Goal: Task Accomplishment & Management: Manage account settings

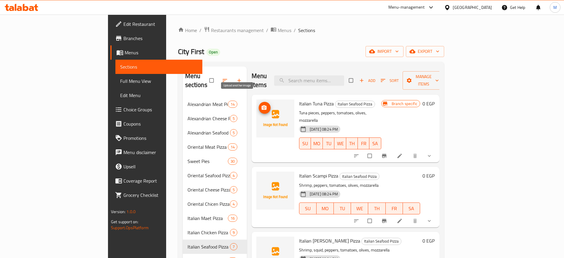
click at [261, 105] on icon "upload picture" at bounding box center [264, 108] width 6 height 6
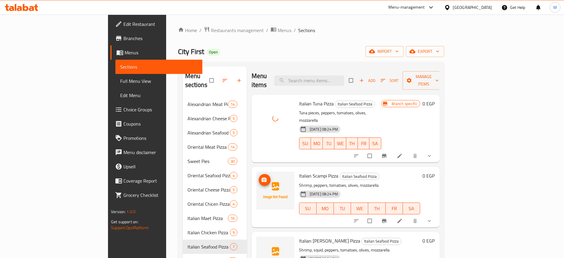
click at [263, 179] on circle "upload picture" at bounding box center [263, 179] width 1 height 1
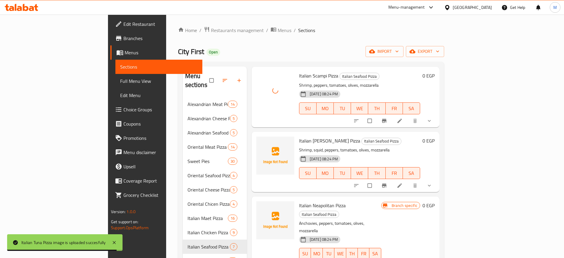
scroll to position [111, 0]
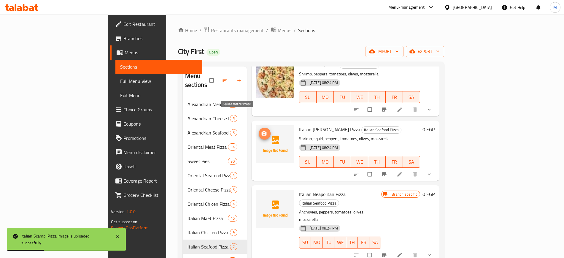
click at [261, 131] on icon "upload picture" at bounding box center [263, 133] width 5 height 4
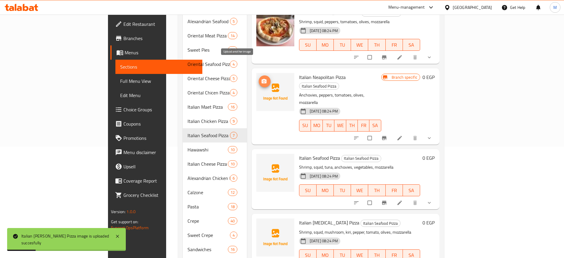
click at [261, 78] on icon "upload picture" at bounding box center [264, 81] width 6 height 6
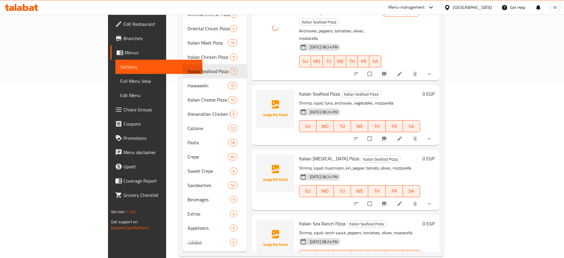
scroll to position [177, 0]
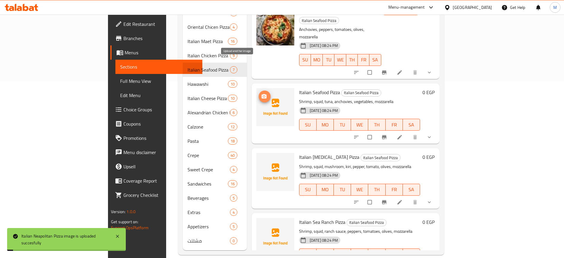
click at [261, 93] on icon "upload picture" at bounding box center [264, 96] width 6 height 6
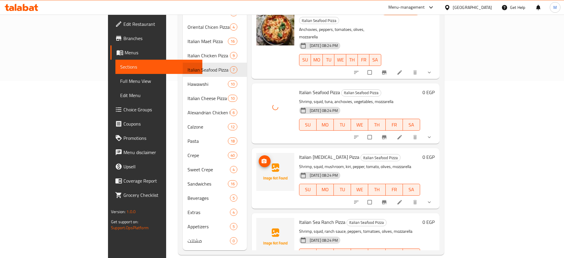
click at [261, 158] on icon "upload picture" at bounding box center [264, 161] width 6 height 6
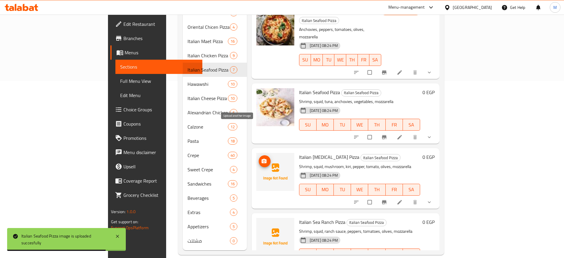
click at [261, 158] on icon "upload picture" at bounding box center [264, 161] width 6 height 6
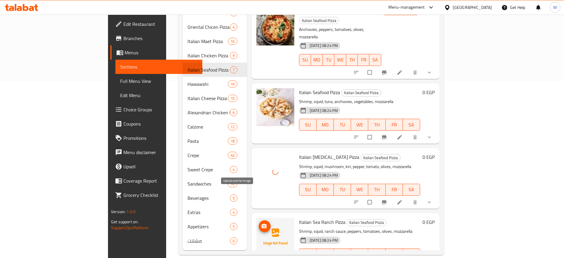
click at [258, 223] on span "upload picture" at bounding box center [264, 226] width 12 height 6
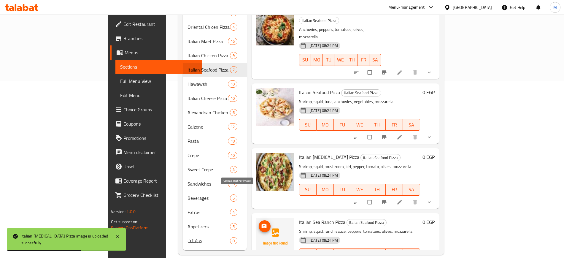
click at [258, 223] on span "upload picture" at bounding box center [264, 226] width 12 height 6
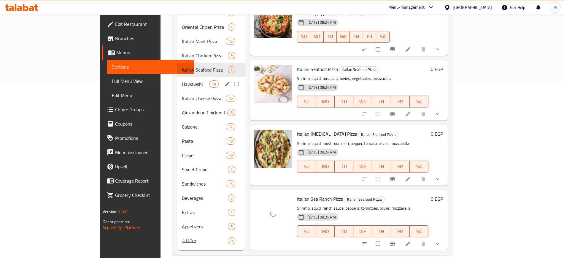
click at [177, 82] on div "Hawawshi 10" at bounding box center [211, 84] width 68 height 14
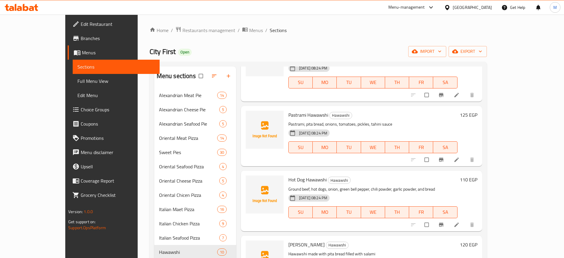
scroll to position [6, 0]
